Goal: Complete application form

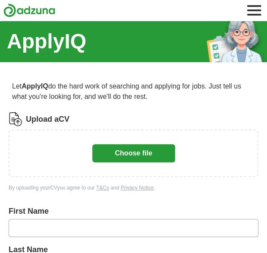
click at [123, 150] on button "Choose file" at bounding box center [133, 153] width 83 height 18
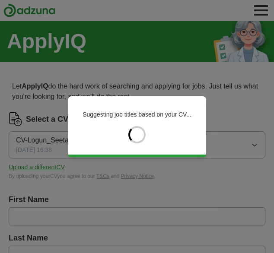
type input "*****"
type input "******"
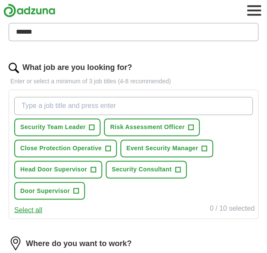
scroll to position [239, 0]
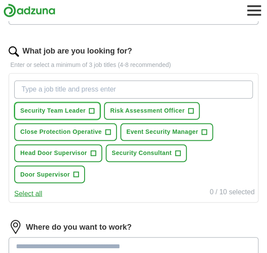
click at [79, 113] on span "Security Team Leader" at bounding box center [52, 110] width 65 height 9
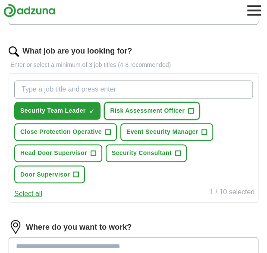
click at [123, 117] on button "Risk Assessment Officer +" at bounding box center [152, 111] width 96 height 18
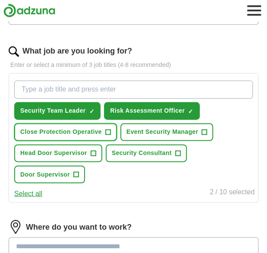
click at [97, 129] on span "Close Protection Operative" at bounding box center [61, 131] width 82 height 9
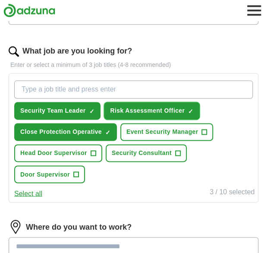
click at [142, 109] on span "Risk Assessment Officer" at bounding box center [147, 110] width 75 height 9
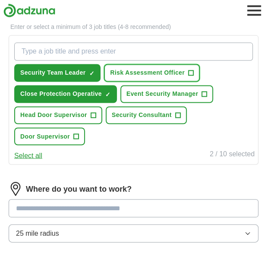
scroll to position [277, 0]
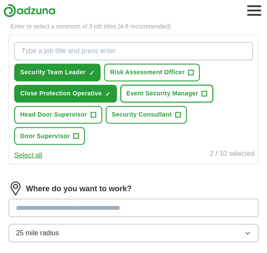
click at [135, 91] on span "Event Security Manager" at bounding box center [162, 93] width 72 height 9
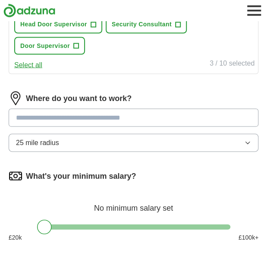
scroll to position [368, 0]
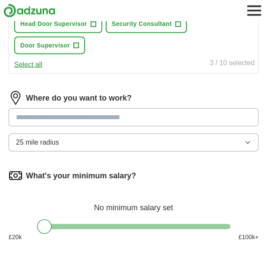
click at [98, 122] on input at bounding box center [134, 117] width 250 height 18
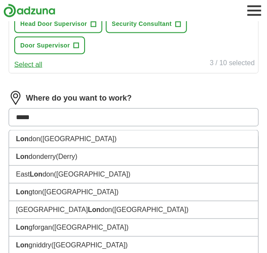
type input "******"
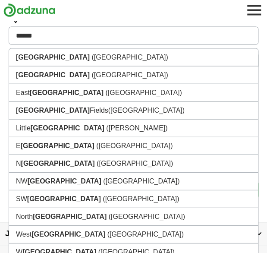
scroll to position [461, 0]
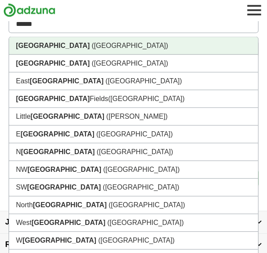
click at [65, 39] on li "[GEOGRAPHIC_DATA] ([GEOGRAPHIC_DATA])" at bounding box center [133, 46] width 249 height 18
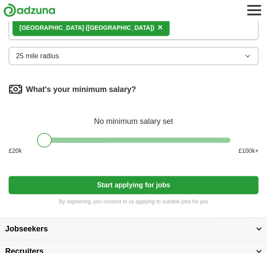
scroll to position [481, 0]
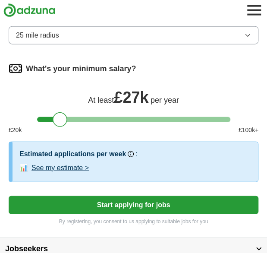
drag, startPoint x: 46, startPoint y: 113, endPoint x: 59, endPoint y: 126, distance: 19.2
click at [59, 126] on div "What's your minimum salary? At least £ 27k per year £ 20 k £ 100 k+" at bounding box center [134, 102] width 250 height 80
click at [113, 206] on button "Start applying for jobs" at bounding box center [134, 205] width 250 height 18
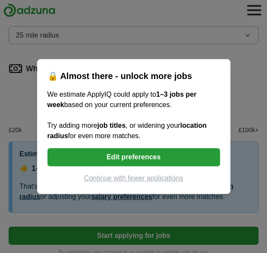
click at [146, 183] on button "Continue with fewer applications" at bounding box center [133, 178] width 173 height 10
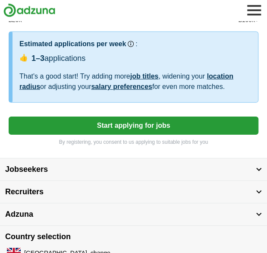
select select "**"
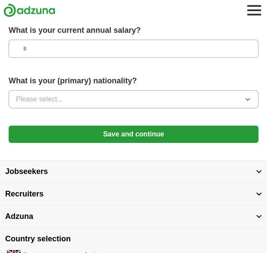
scroll to position [663, 0]
